Goal: Task Accomplishment & Management: Manage account settings

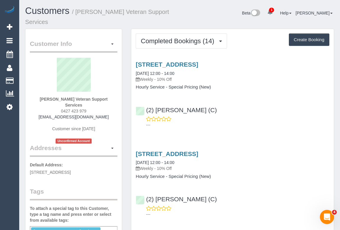
click at [254, 117] on div "---" at bounding box center [233, 122] width 194 height 12
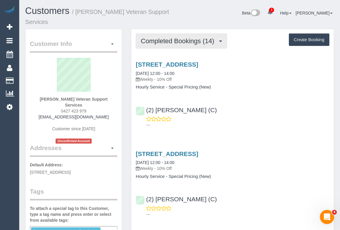
click at [173, 40] on span "Completed Bookings (14)" at bounding box center [179, 40] width 76 height 7
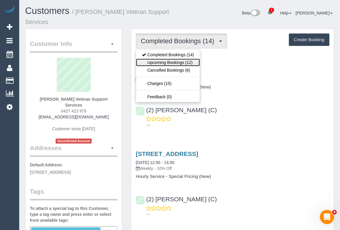
click at [166, 62] on link "Upcoming Bookings (12)" at bounding box center [168, 63] width 64 height 8
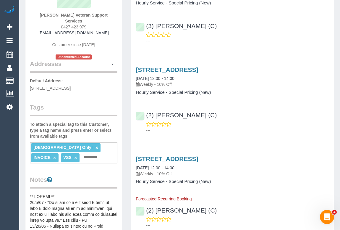
scroll to position [27, 0]
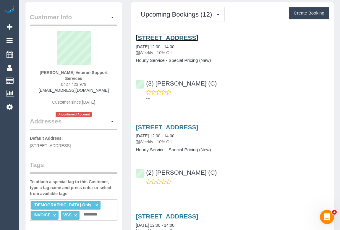
click at [185, 37] on link "610/259 Normanby Road, South Melbourne, VIC 3205" at bounding box center [167, 37] width 62 height 7
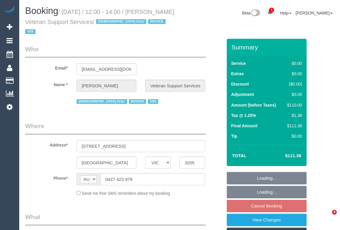
select select "VIC"
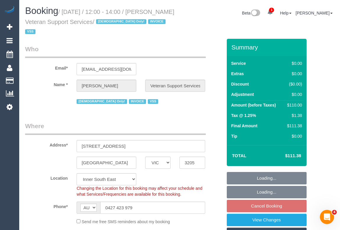
select select "object:748"
select select "number:27"
select select "number:14"
select select "number:19"
select select "number:36"
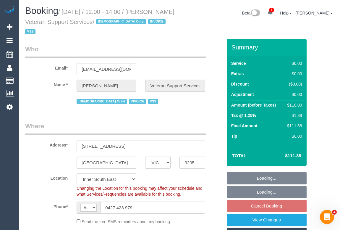
select select "number:34"
select select "120"
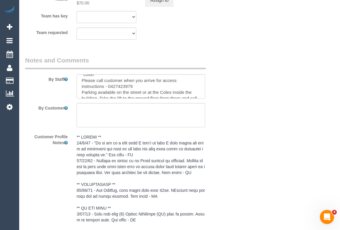
scroll to position [30, 0]
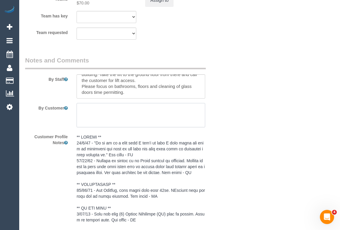
click at [93, 109] on textarea at bounding box center [141, 115] width 128 height 24
paste textarea "leave the keys at conceirge for the cleaner tomorrow"
click at [80, 107] on textarea at bounding box center [141, 115] width 128 height 24
click at [137, 107] on textarea at bounding box center [141, 115] width 128 height 24
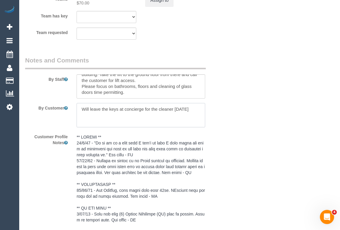
drag, startPoint x: 145, startPoint y: 108, endPoint x: 158, endPoint y: 108, distance: 12.1
click at [158, 108] on textarea at bounding box center [141, 115] width 128 height 24
click at [154, 108] on textarea at bounding box center [141, 115] width 128 height 24
click at [152, 108] on textarea at bounding box center [141, 115] width 128 height 24
drag, startPoint x: 152, startPoint y: 109, endPoint x: 173, endPoint y: 106, distance: 21.9
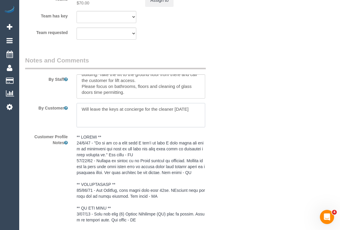
click at [174, 108] on textarea at bounding box center [141, 115] width 128 height 24
type textarea "Will leave the keys at concierge for tomorrow"
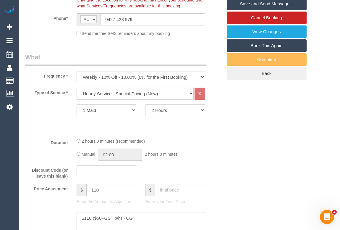
scroll to position [54, 0]
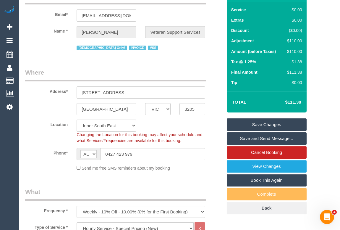
click at [263, 124] on link "Save Changes" at bounding box center [267, 124] width 80 height 12
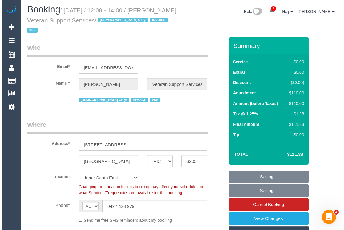
scroll to position [0, 0]
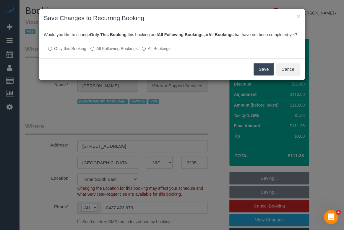
click at [266, 75] on button "Save" at bounding box center [264, 69] width 20 height 12
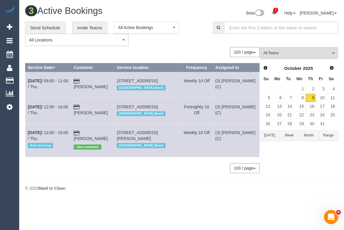
click at [192, 47] on div "100 / page 10 / page 20 / page 30 / page 40 / page 50 / page 100 / page" at bounding box center [142, 52] width 234 height 10
click at [306, 191] on div "© 2025 Maid to Clean" at bounding box center [181, 188] width 313 height 6
click at [111, 194] on footer "© 2025 Maid to Clean" at bounding box center [181, 188] width 313 height 12
click at [316, 179] on div "(3) Raj Suram (C) All Teams Remove Team Filters (0) Account - Tech (0) Office (…" at bounding box center [299, 113] width 78 height 132
click at [156, 50] on div "100 / page 10 / page 20 / page 30 / page 40 / page 50 / page 100 / page" at bounding box center [142, 52] width 234 height 10
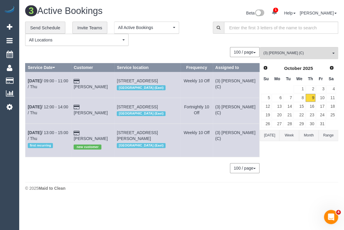
click at [192, 46] on div "**********" at bounding box center [181, 100] width 313 height 157
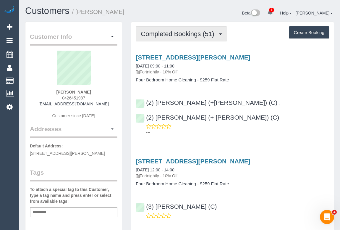
click at [166, 34] on span "Completed Bookings (51)" at bounding box center [179, 33] width 76 height 7
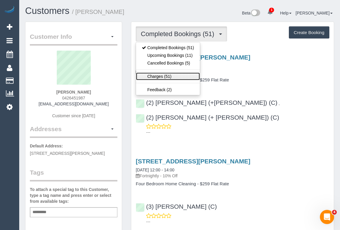
click at [159, 78] on link "Charges (51)" at bounding box center [168, 76] width 64 height 8
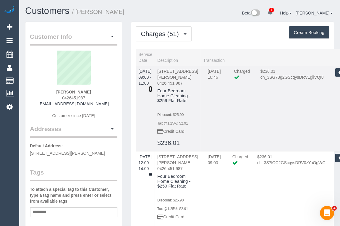
click at [152, 87] on icon at bounding box center [151, 89] width 4 height 4
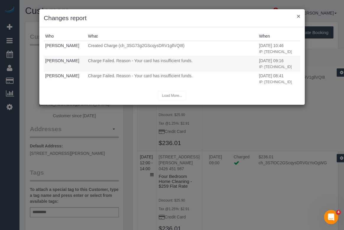
click at [299, 17] on button "×" at bounding box center [299, 16] width 4 height 6
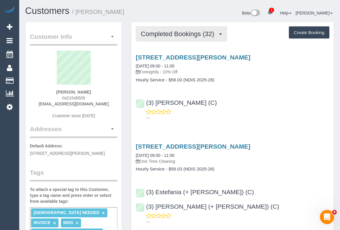
click at [177, 35] on span "Completed Bookings (32)" at bounding box center [179, 33] width 76 height 7
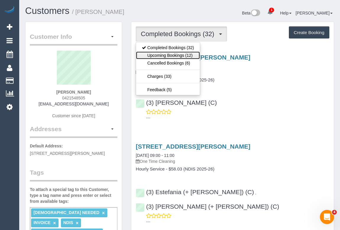
click at [174, 56] on link "Upcoming Bookings (12)" at bounding box center [168, 55] width 64 height 8
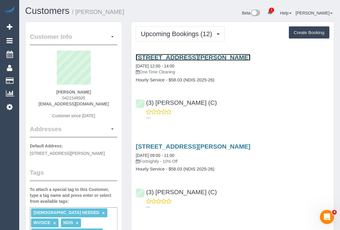
click at [185, 56] on link "209 Raglan St, Preston, VIC 3072" at bounding box center [193, 57] width 114 height 7
click at [186, 56] on link "209 Raglan St, Preston, VIC 3072" at bounding box center [193, 57] width 114 height 7
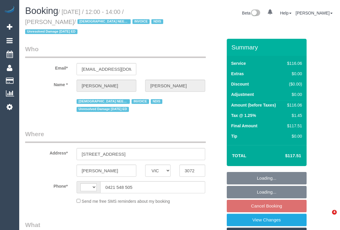
select select "VIC"
select select "string:AU"
select select "object:539"
select select "number:27"
select select "number:14"
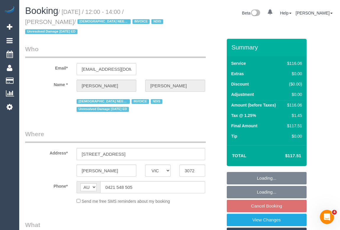
select select "number:19"
select select "number:36"
select select "number:35"
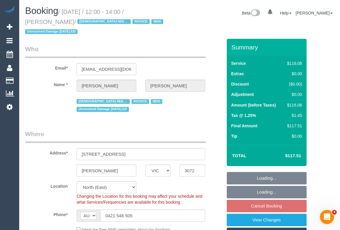
select select "object:734"
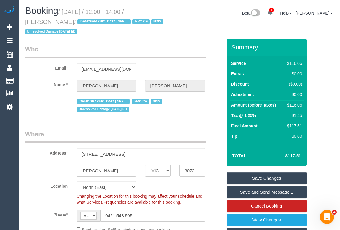
drag, startPoint x: 155, startPoint y: 12, endPoint x: 36, endPoint y: 21, distance: 118.9
click at [36, 21] on small "/ [DATE] / 12:00 - 14:00 / [PERSON_NAME] / [DEMOGRAPHIC_DATA] NEEDED INVOICE ND…" at bounding box center [95, 22] width 140 height 27
copy small "[PERSON_NAME]"
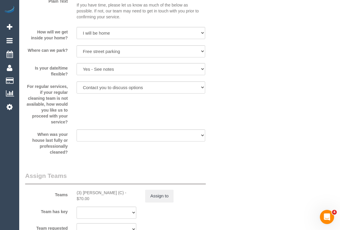
scroll to position [618, 0]
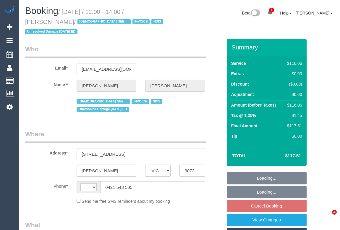
select select "VIC"
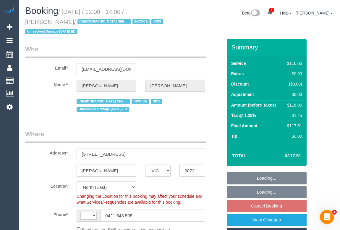
select select "string:AU"
select select "number:27"
select select "number:14"
select select "number:19"
select select "number:36"
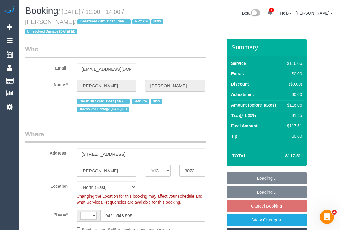
select select "number:35"
select select "object:734"
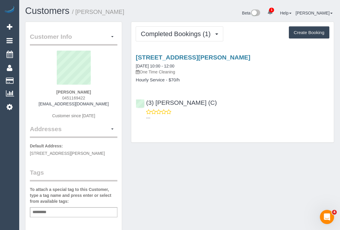
drag, startPoint x: 54, startPoint y: 91, endPoint x: 109, endPoint y: 92, distance: 55.9
click at [109, 92] on div "[PERSON_NAME] 0451169422 [EMAIL_ADDRESS][DOMAIN_NAME] Customer since [DATE]" at bounding box center [74, 88] width 88 height 74
copy strong "[PERSON_NAME]"
drag, startPoint x: 199, startPoint y: 104, endPoint x: 145, endPoint y: 102, distance: 54.4
click at [145, 102] on div "(3) [PERSON_NAME] (C) ---" at bounding box center [232, 107] width 203 height 27
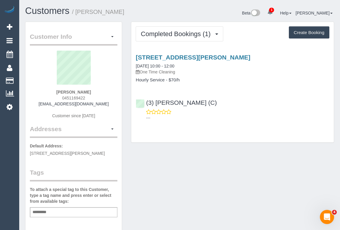
copy link "(3) [PERSON_NAME] (C)"
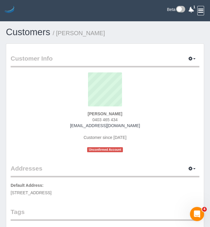
drag, startPoint x: 98, startPoint y: 126, endPoint x: 145, endPoint y: 127, distance: 47.0
click at [145, 127] on div "[PERSON_NAME] 0403 465 434 [EMAIL_ADDRESS][DOMAIN_NAME] Customer since [DATE] U…" at bounding box center [105, 112] width 189 height 80
copy link "[EMAIL_ADDRESS][DOMAIN_NAME]"
